Goal: Task Accomplishment & Management: Complete application form

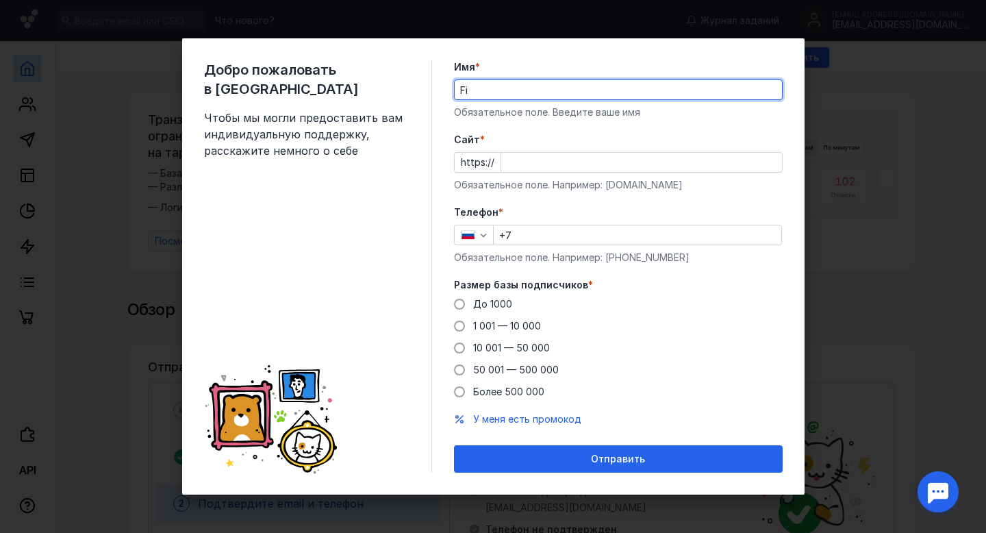
type input "F"
type input "[PERSON_NAME]"
click at [522, 94] on input "[PERSON_NAME]" at bounding box center [618, 89] width 327 height 19
click at [523, 158] on input "Cайт *" at bounding box center [641, 162] width 281 height 19
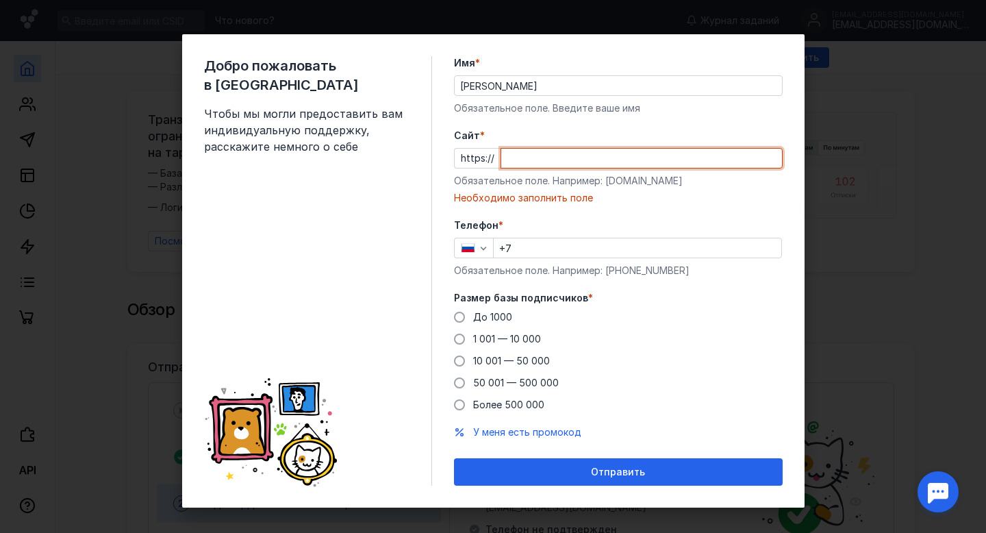
click at [542, 165] on input "Cайт *" at bounding box center [641, 158] width 281 height 19
paste input "[DOMAIN_NAME][URL]"
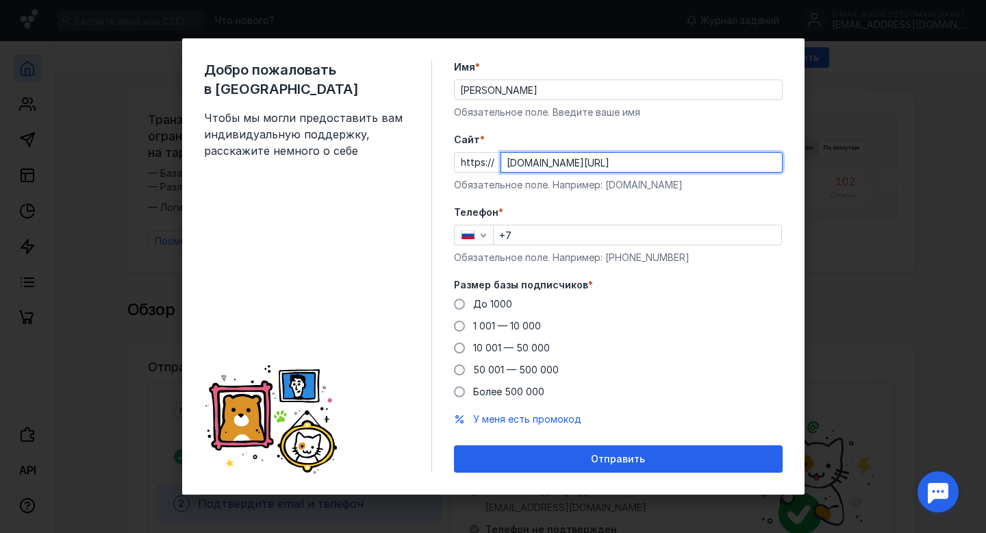
type input "[DOMAIN_NAME][URL]"
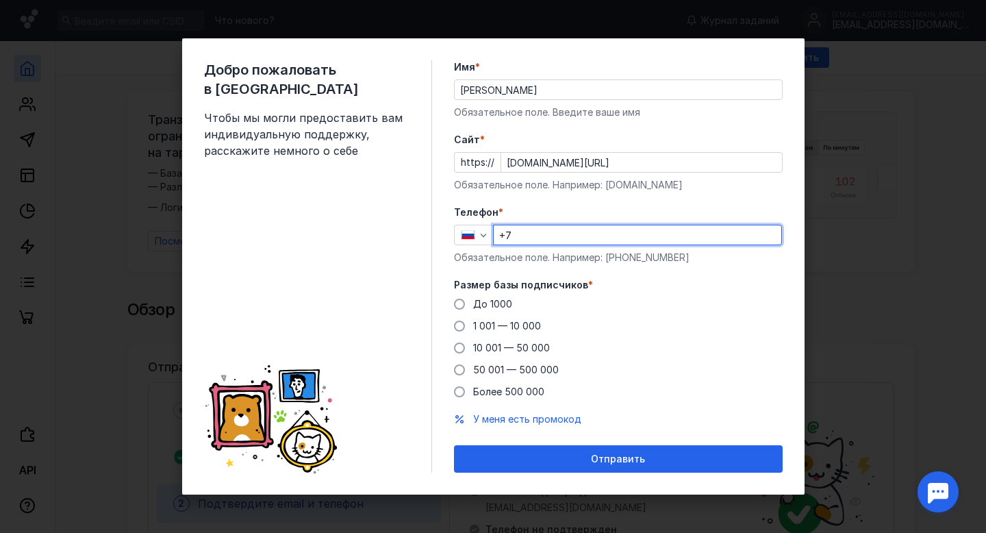
click at [554, 235] on input "+7" at bounding box center [638, 234] width 288 height 19
type input "[PHONE_NUMBER]"
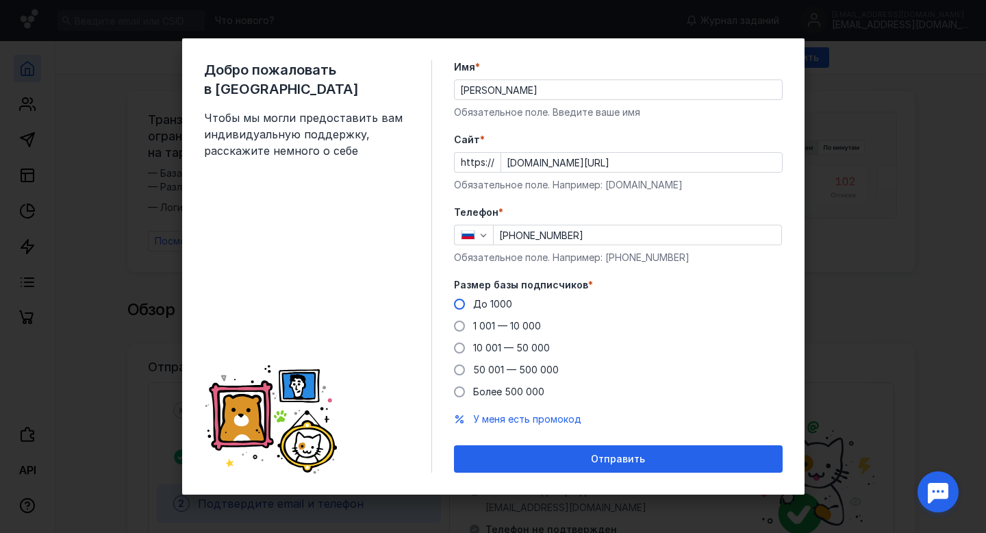
click at [495, 309] on div "До 1000" at bounding box center [492, 304] width 39 height 14
click at [0, 0] on input "До 1000" at bounding box center [0, 0] width 0 height 0
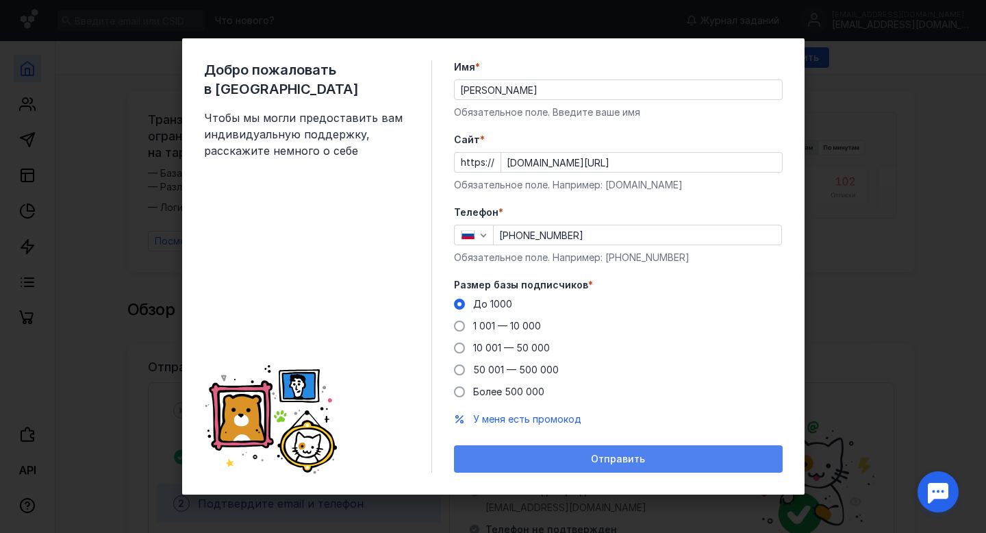
click at [546, 446] on div "Отправить" at bounding box center [618, 458] width 329 height 27
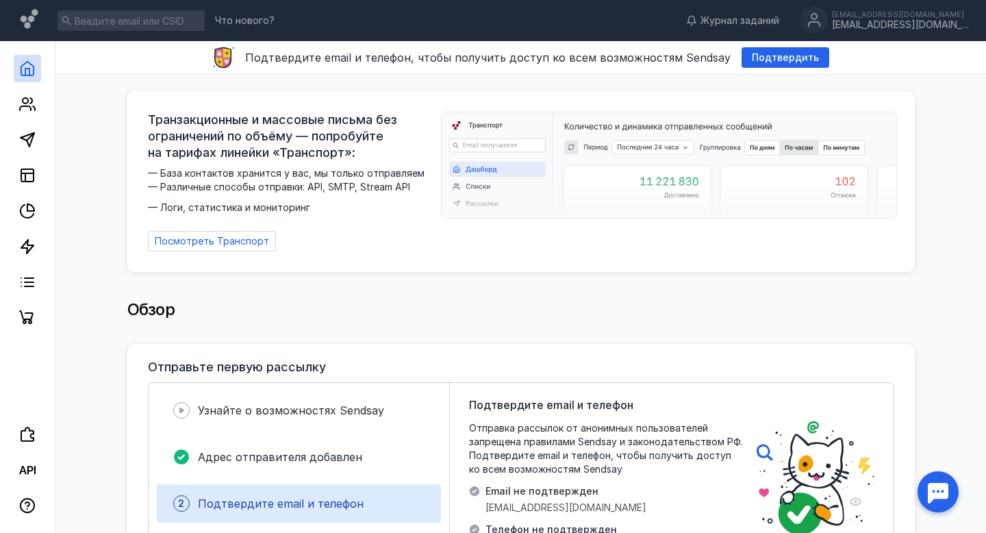
click at [904, 36] on div "Что нового? Журнал заданий [EMAIL_ADDRESS][DOMAIN_NAME] [EMAIL_ADDRESS][DOMAIN_…" at bounding box center [493, 20] width 986 height 41
click at [906, 29] on div "[EMAIL_ADDRESS][DOMAIN_NAME]" at bounding box center [900, 25] width 137 height 12
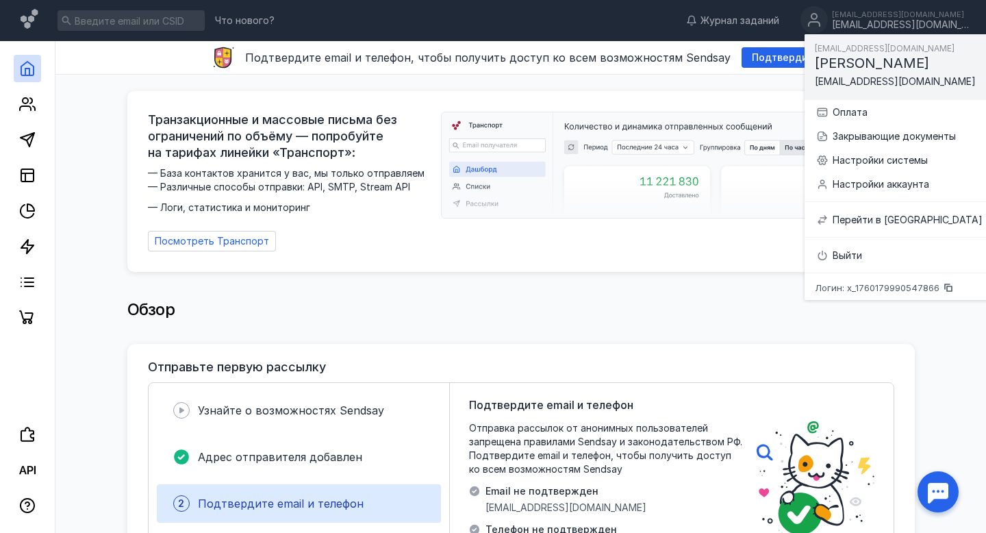
click at [824, 78] on span "[EMAIL_ADDRESS][DOMAIN_NAME]" at bounding box center [895, 81] width 161 height 12
click at [836, 84] on span "[EMAIL_ADDRESS][DOMAIN_NAME]" at bounding box center [895, 81] width 161 height 12
click at [40, 86] on div at bounding box center [27, 186] width 55 height 290
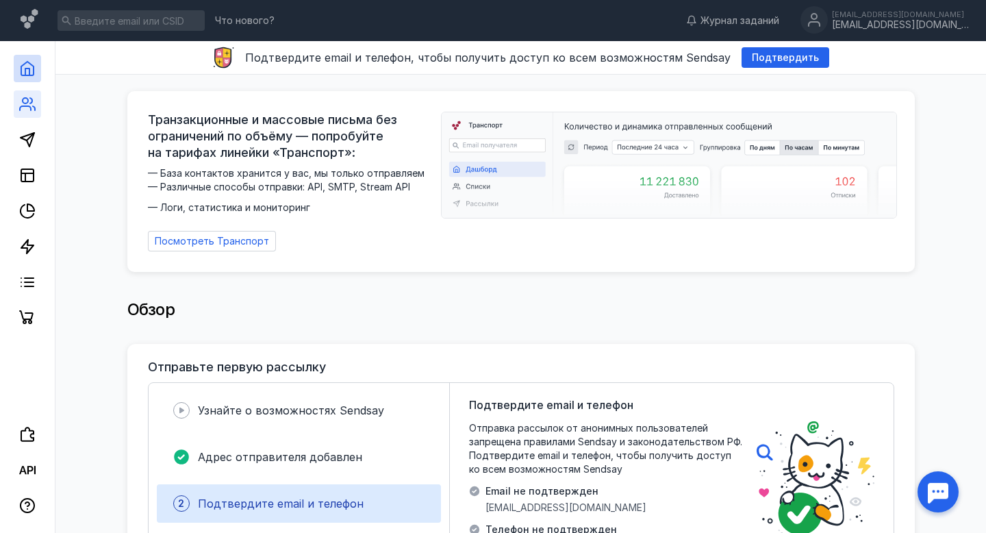
click at [39, 92] on link at bounding box center [27, 103] width 27 height 27
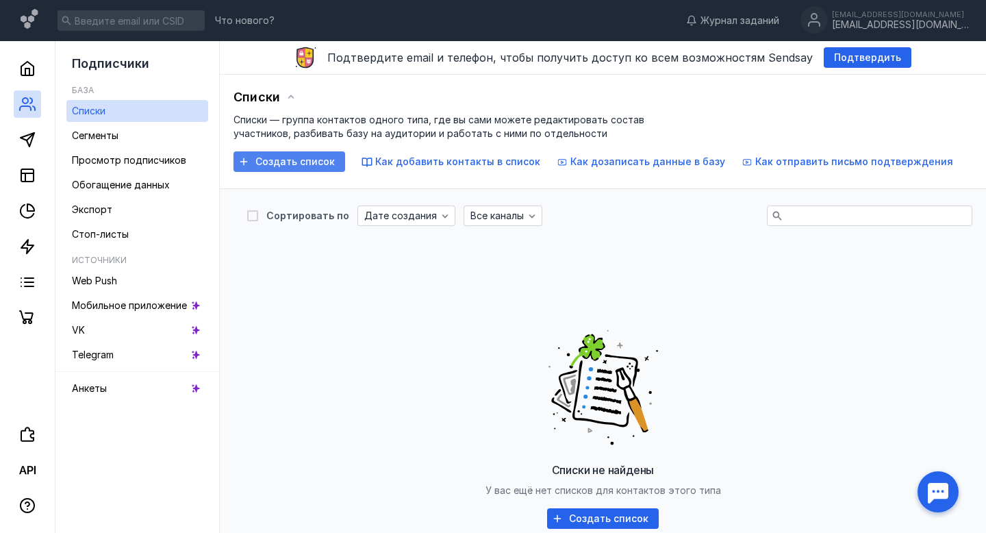
click at [254, 157] on div "Создать список" at bounding box center [294, 162] width 93 height 12
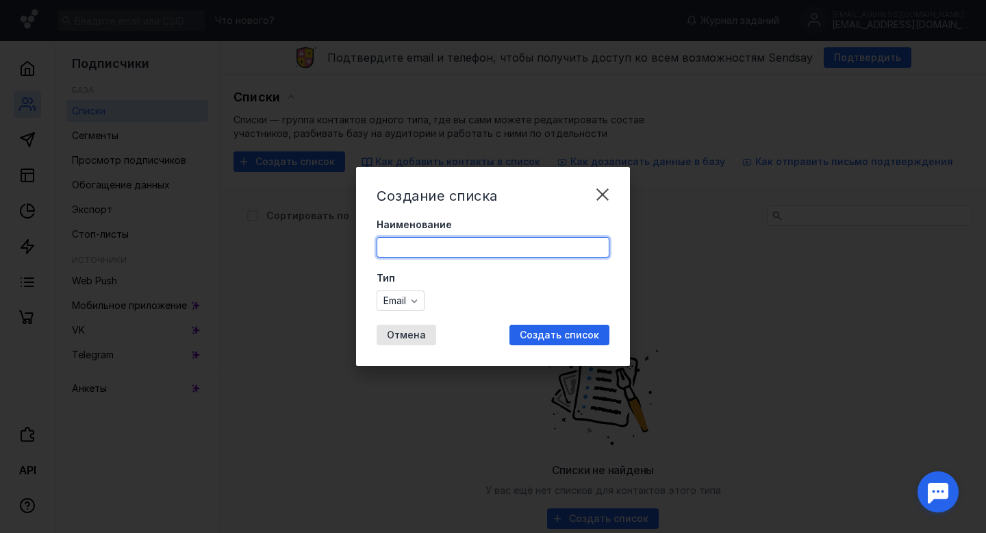
click at [466, 256] on input "Наименование" at bounding box center [492, 247] width 231 height 19
click at [474, 247] on input "Румянцево_конкуренты" at bounding box center [492, 247] width 231 height 19
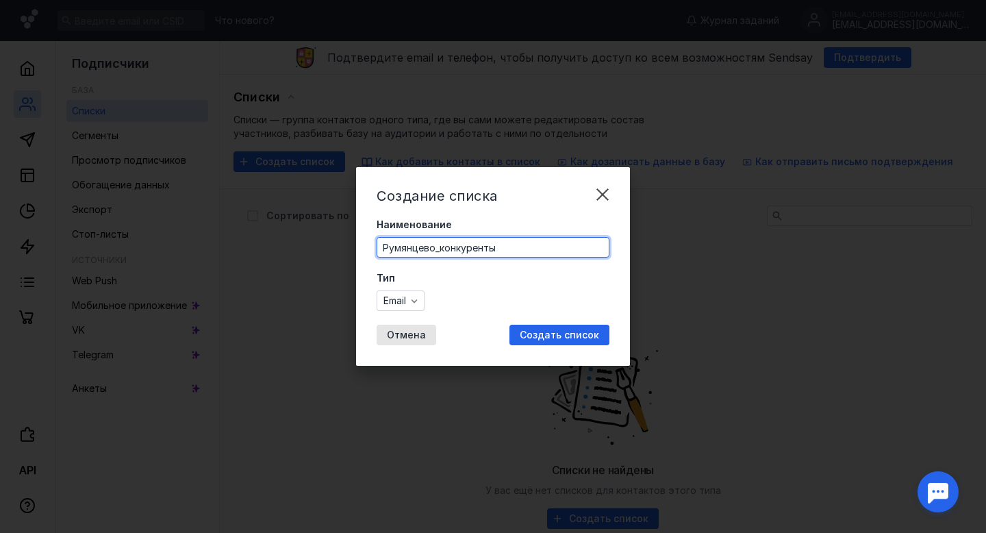
click at [501, 247] on input "Румянцево_конкуренты" at bounding box center [492, 247] width 231 height 19
drag, startPoint x: 501, startPoint y: 247, endPoint x: 435, endPoint y: 247, distance: 65.7
click at [435, 247] on input "Румянцево_конкуренты" at bounding box center [492, 247] width 231 height 19
drag, startPoint x: 440, startPoint y: 247, endPoint x: 516, endPoint y: 252, distance: 76.1
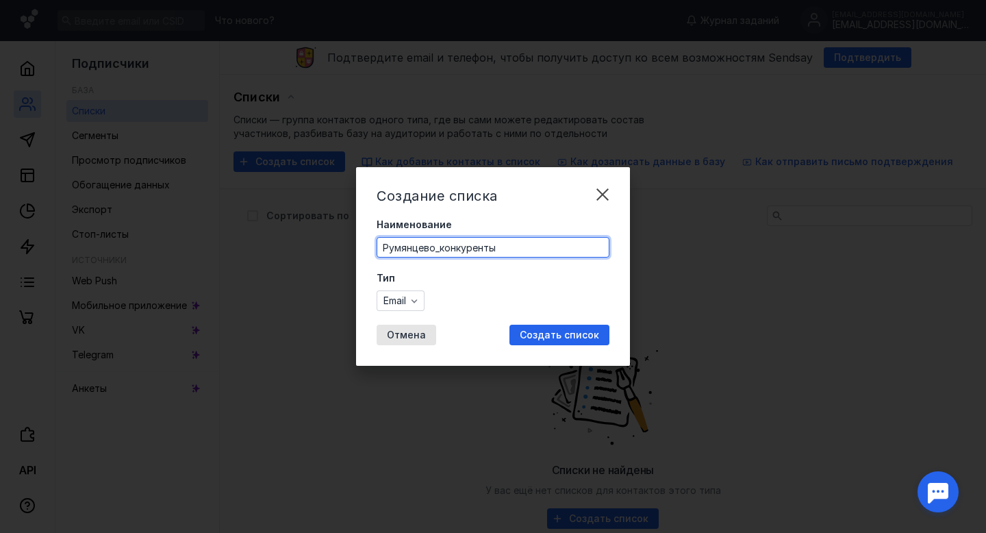
click at [515, 252] on input "Румянцево_конкуренты" at bounding box center [492, 247] width 231 height 19
type input "Румянцево_100"
click at [565, 337] on span "Создать список" at bounding box center [559, 335] width 79 height 12
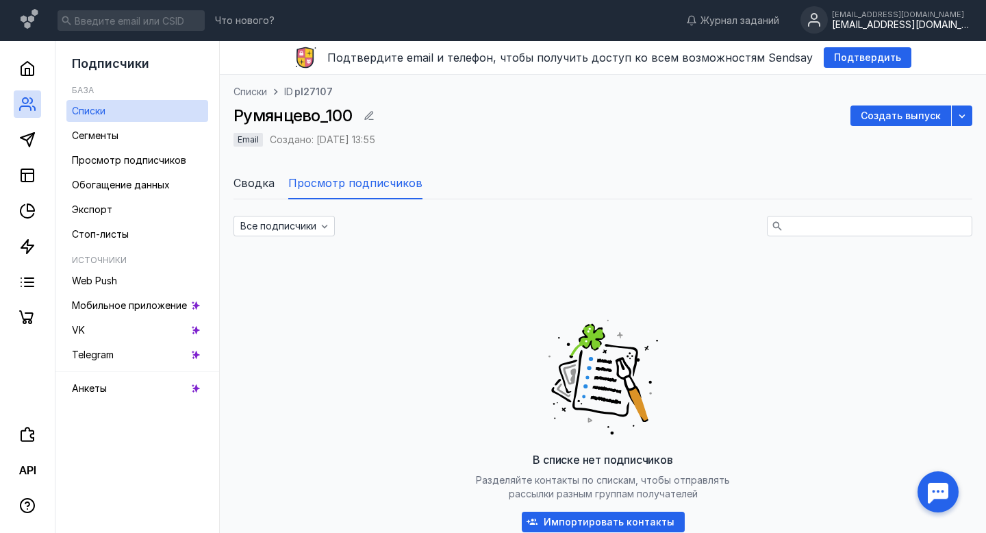
click at [928, 20] on div "[EMAIL_ADDRESS][DOMAIN_NAME]" at bounding box center [900, 25] width 137 height 12
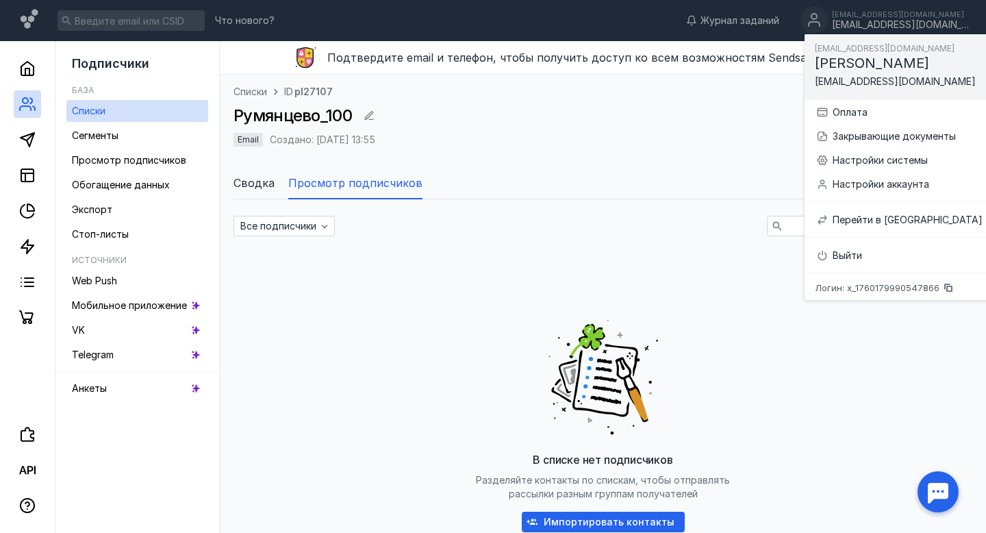
click at [891, 79] on span "[EMAIL_ADDRESS][DOMAIN_NAME]" at bounding box center [895, 81] width 161 height 12
copy div "[EMAIL_ADDRESS][DOMAIN_NAME]"
click at [435, 243] on div "Все подписчики В списке нет подписчиков Разделяйте контакты по спискам, чтобы о…" at bounding box center [602, 412] width 739 height 393
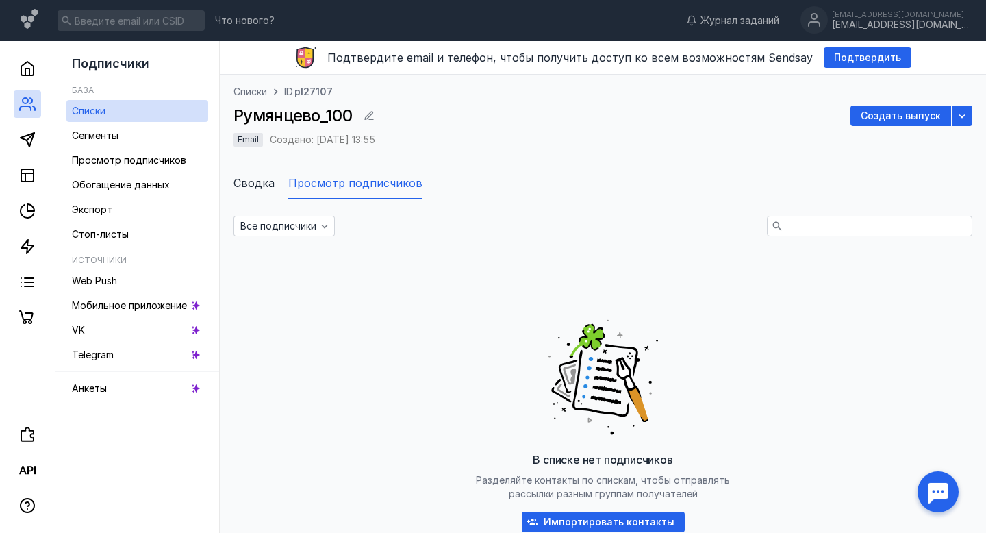
click at [266, 177] on span "Сводка" at bounding box center [253, 183] width 41 height 16
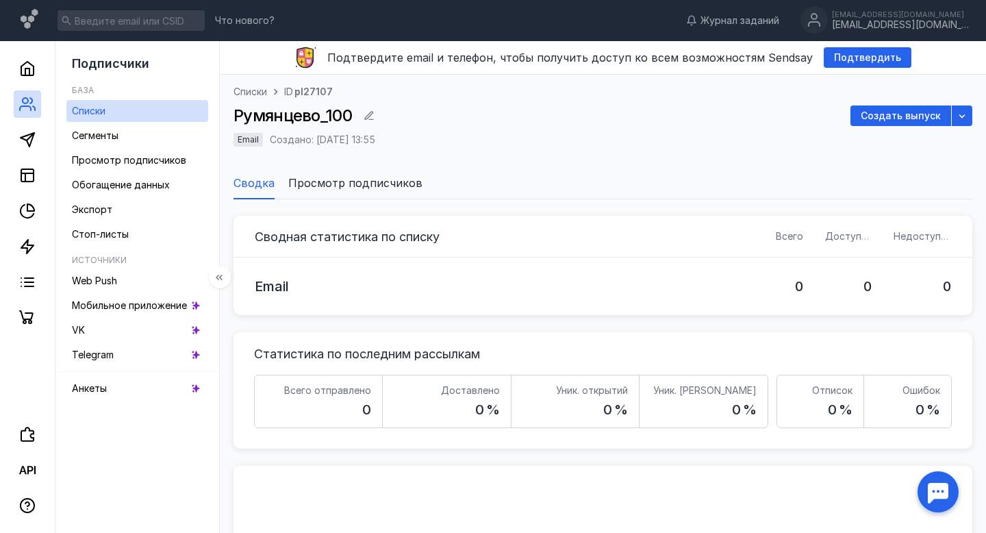
click at [38, 106] on link at bounding box center [27, 103] width 27 height 27
